Goal: Find specific page/section: Find specific page/section

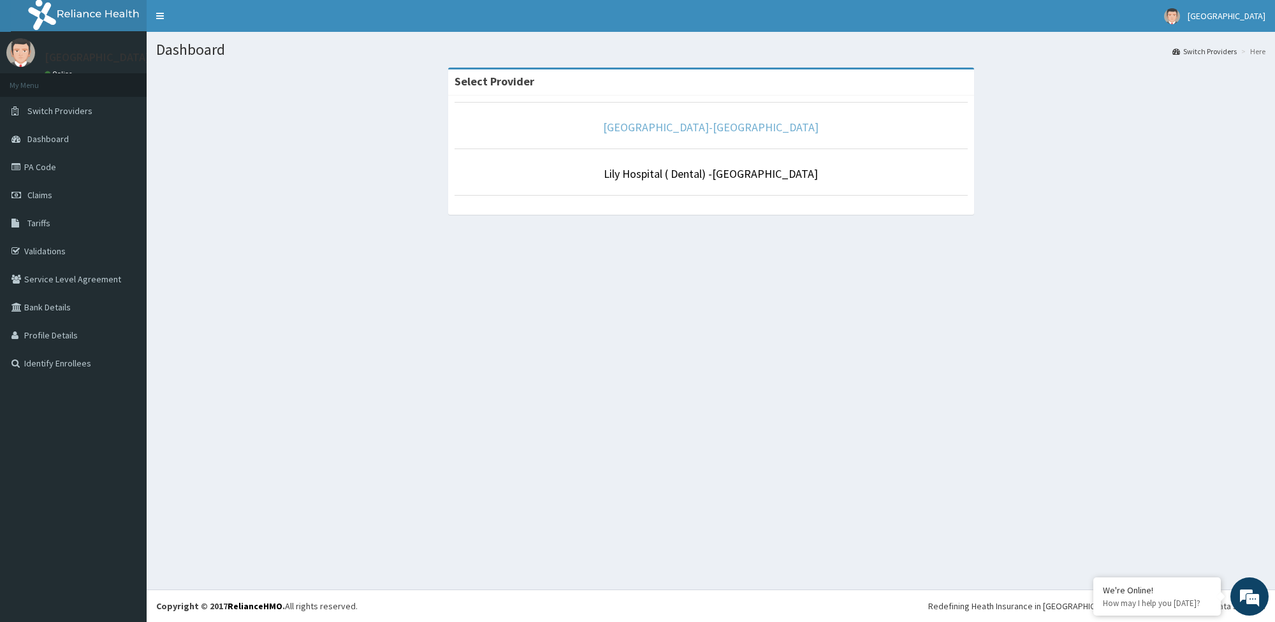
click at [715, 133] on link "[GEOGRAPHIC_DATA]-[GEOGRAPHIC_DATA]" at bounding box center [710, 127] width 215 height 15
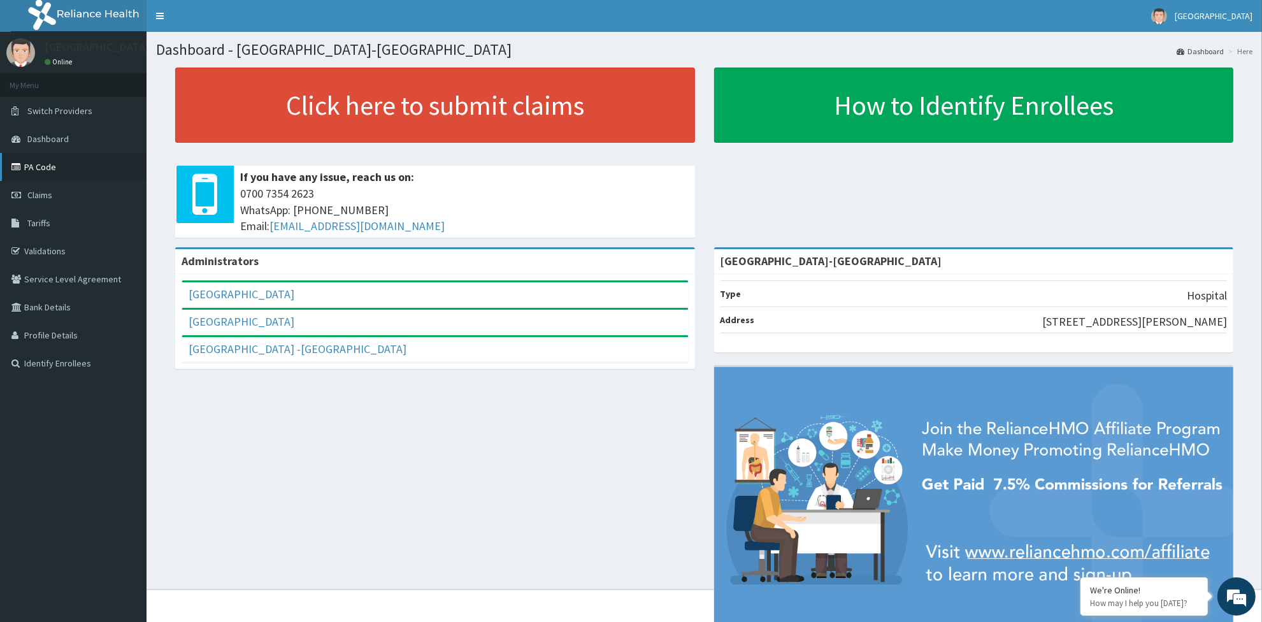
click at [42, 168] on link "PA Code" at bounding box center [73, 167] width 147 height 28
